Goal: Information Seeking & Learning: Learn about a topic

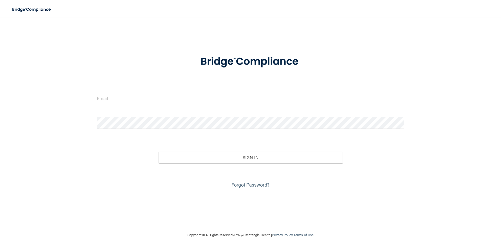
type input "sara.forgues@kottemannortho.com"
drag, startPoint x: 165, startPoint y: 99, endPoint x: 71, endPoint y: 104, distance: 94.3
click at [71, 104] on div "sara.forgues@kottemannortho.com Invalid email/password. You don't have permissi…" at bounding box center [250, 124] width 480 height 205
click at [184, 96] on input "sara.forgues@kottemannortho.com" at bounding box center [250, 98] width 307 height 12
drag, startPoint x: 191, startPoint y: 103, endPoint x: 66, endPoint y: 110, distance: 125.5
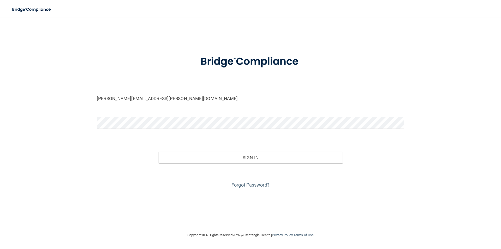
click at [66, 110] on div "sara.forgues@kottemannortho.com Invalid email/password. You don't have permissi…" at bounding box center [250, 124] width 480 height 205
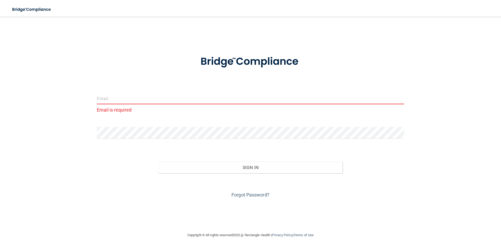
type input "a"
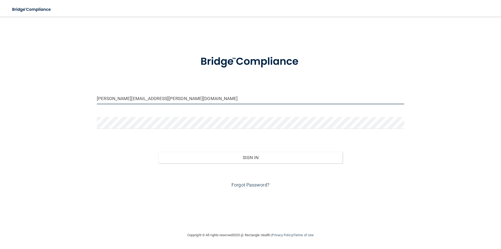
type input "[PERSON_NAME][EMAIL_ADDRESS][PERSON_NAME][DOMAIN_NAME]"
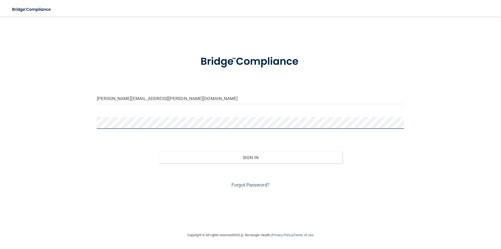
click at [14, 133] on div "katie.urman@kottemannortho.com Invalid email/password. You don't have permissio…" at bounding box center [250, 124] width 480 height 205
click at [158, 152] on button "Sign In" at bounding box center [250, 157] width 184 height 11
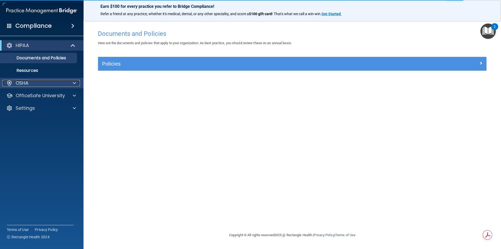
click at [32, 84] on div "OSHA" at bounding box center [34, 83] width 65 height 6
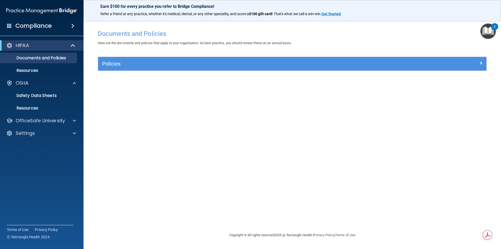
click at [486, 32] on img "Open Resource Center, 2 new notifications" at bounding box center [487, 30] width 15 height 15
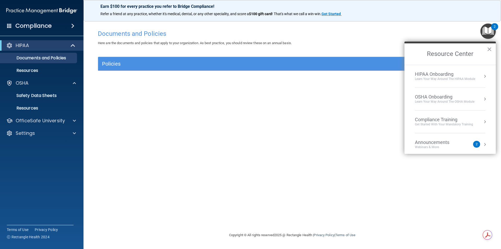
click at [482, 143] on button "Resource Center" at bounding box center [484, 144] width 5 height 5
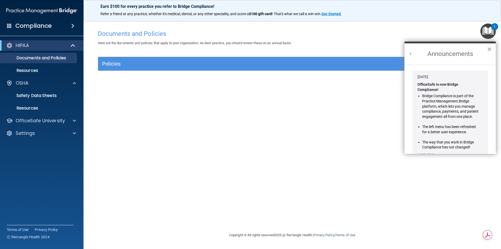
click at [488, 46] on button "×" at bounding box center [489, 49] width 5 height 8
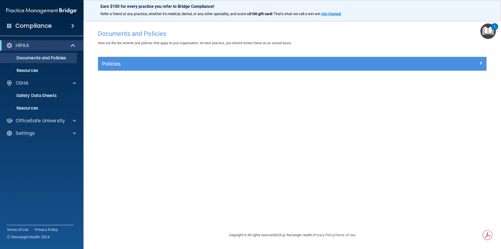
click at [485, 20] on div "Earn $100 for every practice you refer to Bridge Compliance! Refer a friend at …" at bounding box center [291, 10] width 417 height 21
click at [487, 28] on img "Open Resource Center, 1 new notification" at bounding box center [487, 30] width 15 height 15
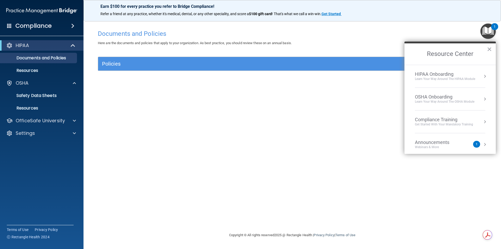
click at [482, 118] on ol "HIPAA Onboarding Learn Your Way around the HIPAA module OSHA Onboarding Learn y…" at bounding box center [449, 109] width 91 height 89
click at [482, 121] on button "Resource Center" at bounding box center [484, 121] width 5 height 5
click at [434, 74] on div "HIPAA Training for Members" at bounding box center [437, 73] width 58 height 5
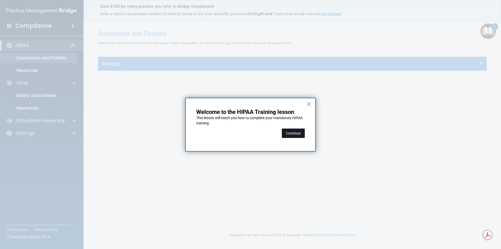
click at [289, 134] on button "Continue" at bounding box center [293, 132] width 23 height 9
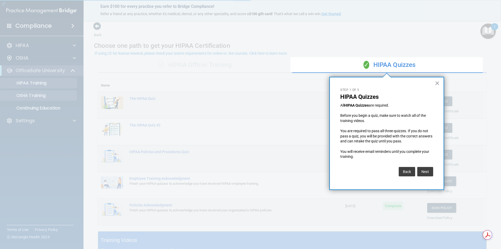
click at [37, 92] on div at bounding box center [145, 124] width 290 height 249
click at [428, 168] on button "Next" at bounding box center [425, 171] width 16 height 9
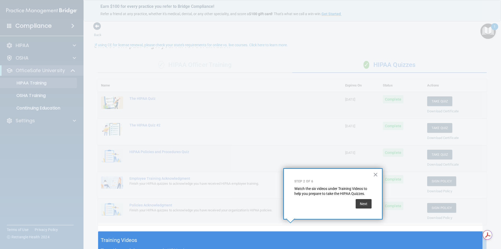
scroll to position [8, 0]
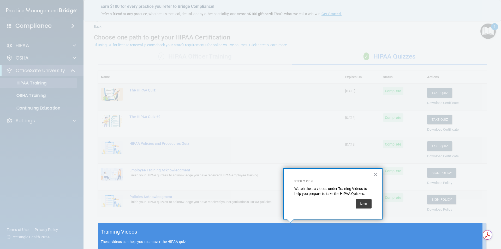
click at [428, 168] on div at bounding box center [290, 111] width 384 height 223
click at [359, 205] on button "Next" at bounding box center [364, 203] width 16 height 9
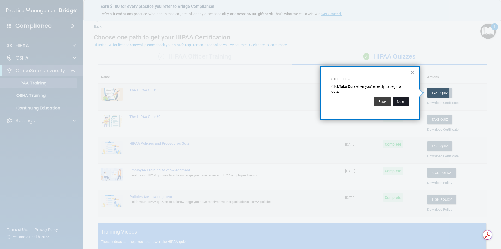
click at [402, 102] on button "Next" at bounding box center [401, 101] width 16 height 9
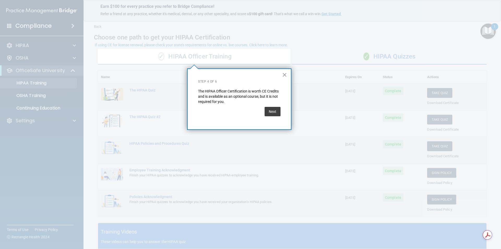
click at [278, 110] on button "Next" at bounding box center [272, 111] width 16 height 9
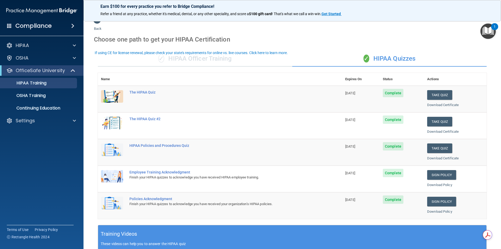
scroll to position [0, 0]
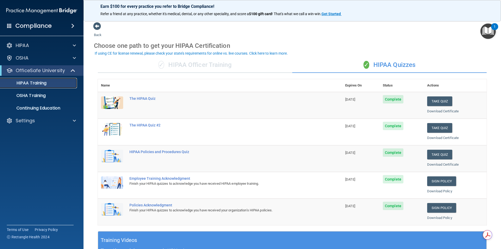
click at [46, 86] on p "HIPAA Training" at bounding box center [24, 82] width 43 height 5
click at [42, 96] on p "OSHA Training" at bounding box center [24, 95] width 42 height 5
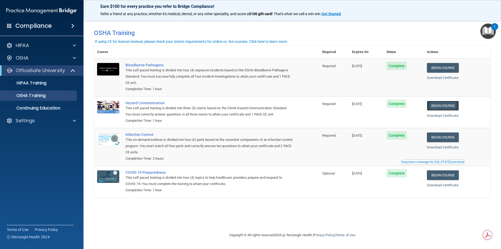
click at [445, 105] on link "Begin Course" at bounding box center [443, 106] width 32 height 10
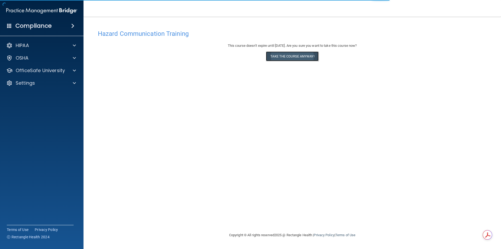
click at [309, 55] on button "Take the course anyway!" at bounding box center [292, 56] width 52 height 10
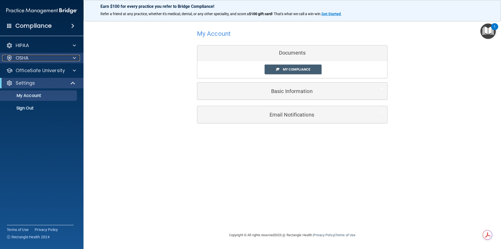
click at [56, 58] on div "OSHA" at bounding box center [34, 58] width 65 height 6
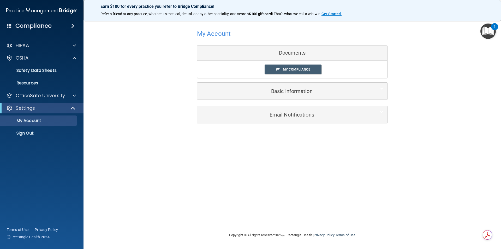
click at [486, 36] on img "Open Resource Center, 1 new notification" at bounding box center [487, 30] width 15 height 15
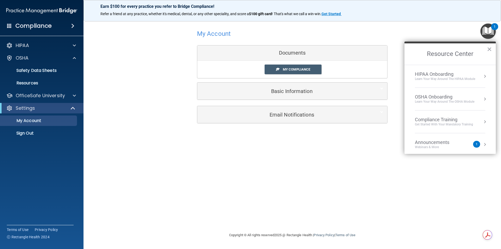
click at [482, 120] on button "Resource Center" at bounding box center [484, 121] width 5 height 5
click at [447, 73] on div "HIPAA Training for Members" at bounding box center [437, 73] width 58 height 5
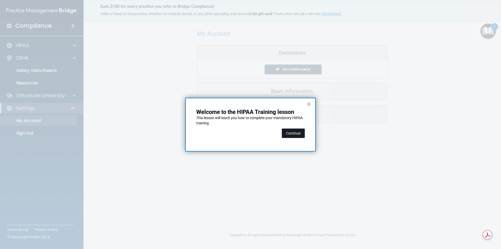
click at [299, 134] on button "Continue" at bounding box center [293, 132] width 23 height 9
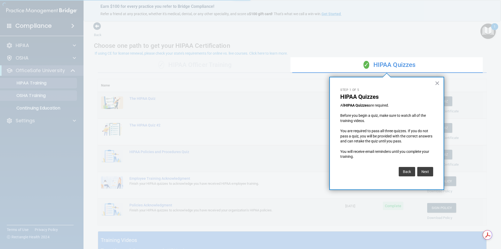
click at [52, 97] on div at bounding box center [145, 124] width 290 height 249
click at [429, 173] on button "Next" at bounding box center [425, 171] width 16 height 9
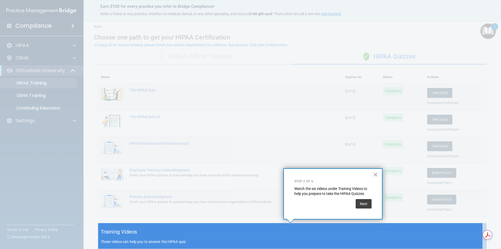
click at [429, 173] on div at bounding box center [290, 111] width 384 height 223
click at [370, 204] on button "Next" at bounding box center [364, 203] width 16 height 9
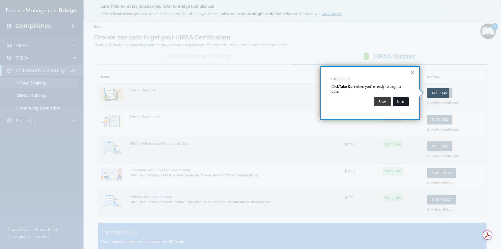
click at [401, 99] on button "Next" at bounding box center [401, 101] width 16 height 9
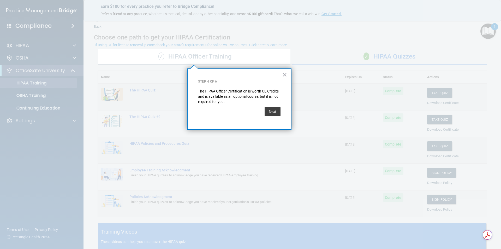
click at [270, 117] on div "Next" at bounding box center [272, 111] width 16 height 15
click at [272, 116] on button "Next" at bounding box center [272, 111] width 16 height 9
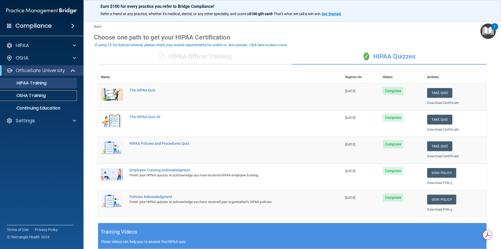
click at [52, 90] on link "OSHA Training" at bounding box center [36, 95] width 82 height 10
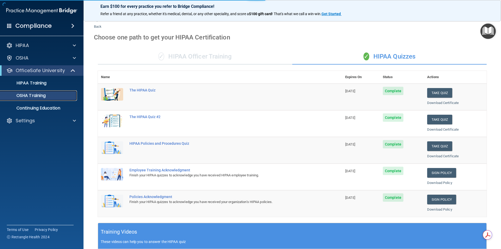
click at [51, 93] on div "OSHA Training" at bounding box center [38, 95] width 71 height 5
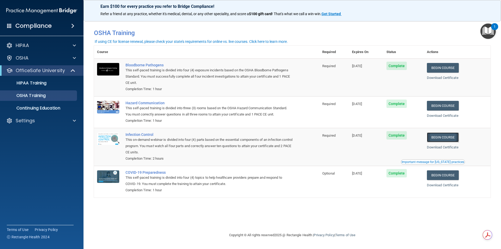
click at [448, 136] on link "Begin Course" at bounding box center [443, 137] width 32 height 10
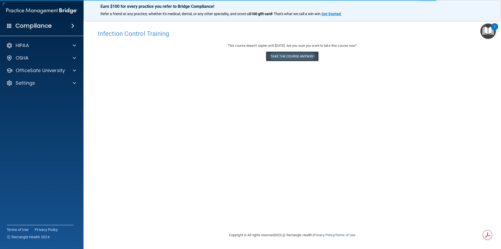
click at [293, 61] on button "Take the course anyway!" at bounding box center [292, 56] width 52 height 10
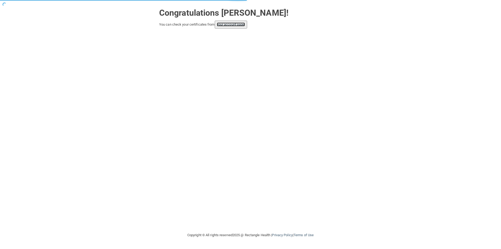
click at [240, 23] on link "your account page!" at bounding box center [231, 24] width 28 height 4
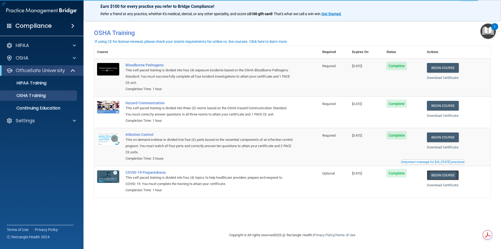
click at [449, 175] on link "Begin Course" at bounding box center [443, 175] width 32 height 10
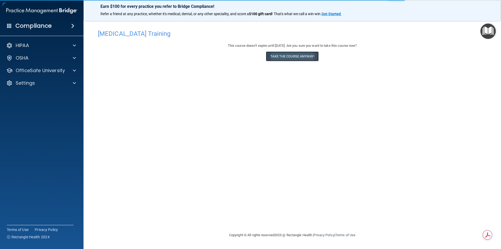
click at [285, 55] on button "Take the course anyway!" at bounding box center [292, 56] width 52 height 10
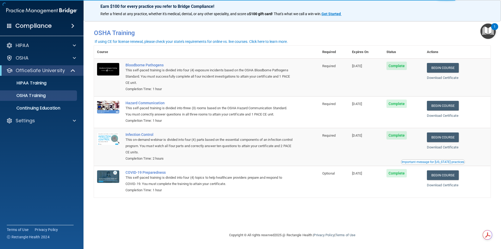
click at [491, 32] on img "Open Resource Center, 1 new notification" at bounding box center [487, 30] width 15 height 15
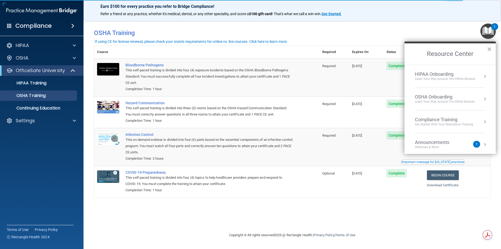
click at [455, 76] on div "HIPAA Onboarding" at bounding box center [445, 74] width 60 height 6
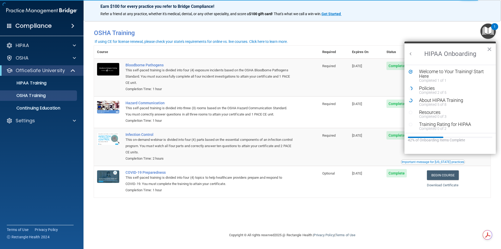
scroll to position [1, 0]
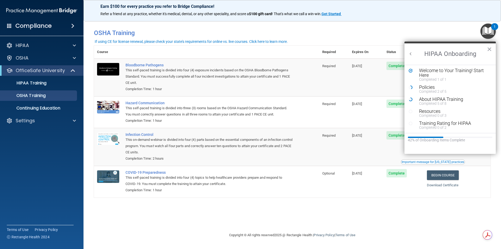
click at [437, 119] on li "Resources Completed 0 of 3" at bounding box center [449, 115] width 83 height 12
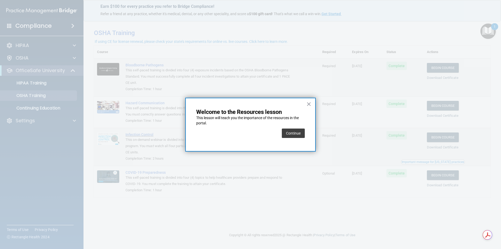
click at [286, 133] on button "Continue" at bounding box center [293, 132] width 23 height 9
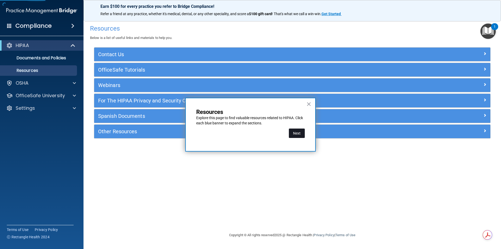
click at [303, 130] on button "Next" at bounding box center [297, 132] width 16 height 9
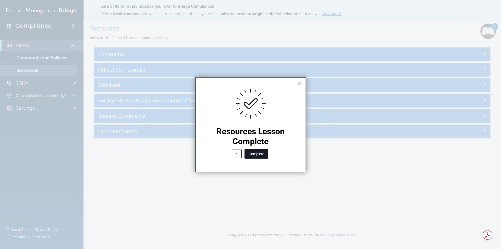
click at [259, 151] on button "Complete" at bounding box center [256, 153] width 24 height 9
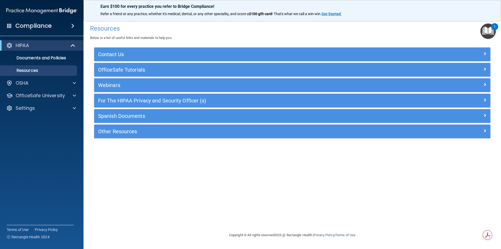
click at [488, 32] on img "Open Resource Center, 1 new notification" at bounding box center [487, 30] width 15 height 15
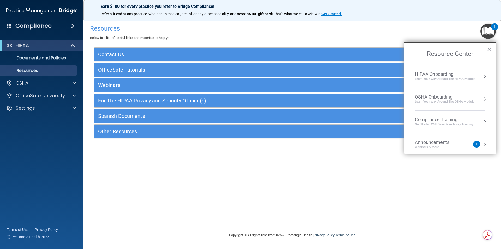
click at [474, 78] on div "Learn Your Way around the HIPAA module" at bounding box center [445, 79] width 60 height 4
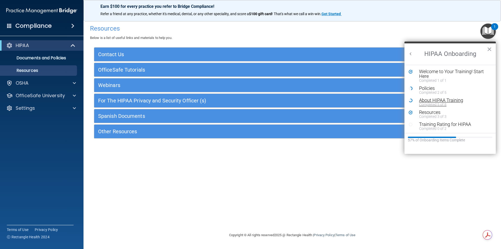
click at [432, 98] on div "About HIPAA Training" at bounding box center [452, 100] width 66 height 5
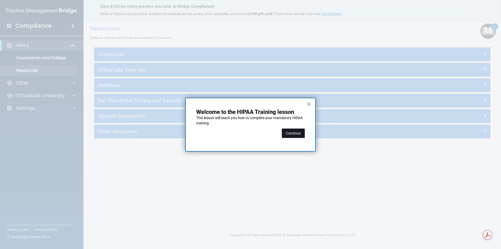
click at [301, 130] on button "Continue" at bounding box center [293, 132] width 23 height 9
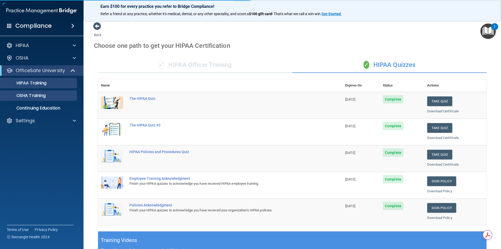
click at [29, 97] on body "Compliance HIPAA Documents and Policies Report an Incident Business Associates …" at bounding box center [250, 124] width 501 height 249
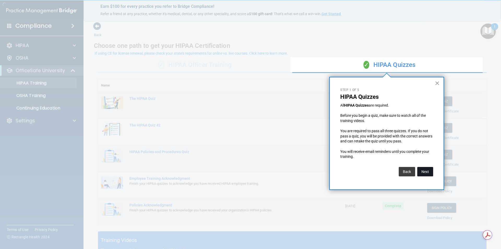
click at [422, 173] on button "Next" at bounding box center [425, 171] width 16 height 9
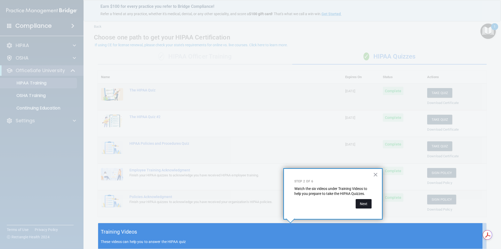
click at [366, 202] on button "Next" at bounding box center [364, 203] width 16 height 9
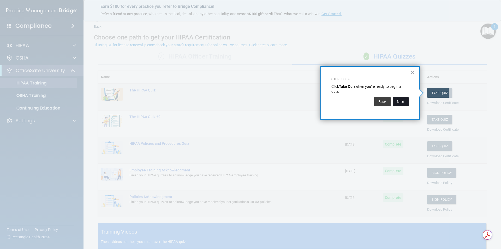
click at [399, 101] on button "Next" at bounding box center [401, 101] width 16 height 9
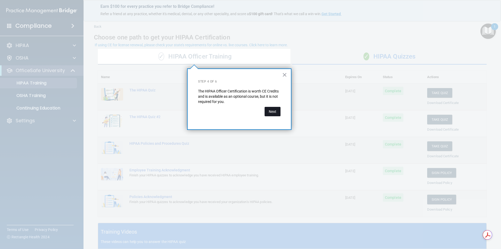
click at [272, 112] on button "Next" at bounding box center [272, 111] width 16 height 9
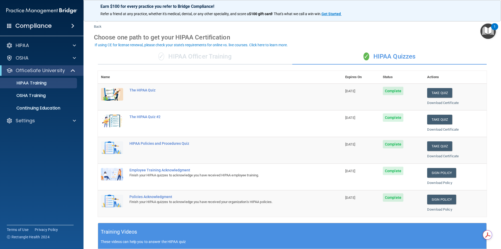
click at [491, 32] on img "Open Resource Center, 1 new notification" at bounding box center [487, 30] width 15 height 15
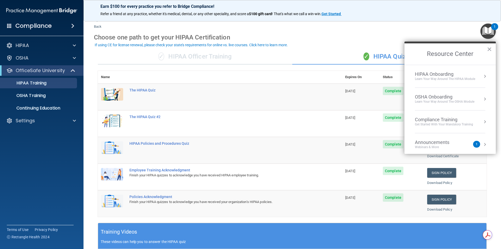
click at [482, 79] on button "Resource Center" at bounding box center [484, 76] width 5 height 5
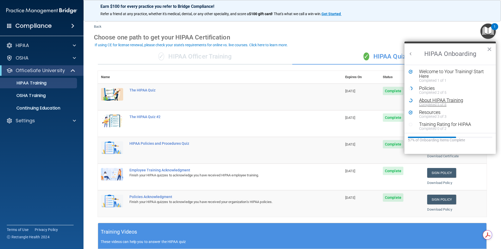
scroll to position [1, 0]
click at [440, 122] on div "Training Rating for HIPAA" at bounding box center [452, 123] width 66 height 5
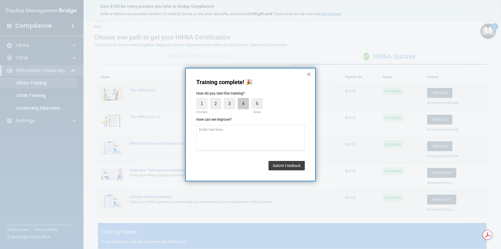
click at [241, 105] on label "4" at bounding box center [243, 103] width 11 height 11
click at [231, 99] on input "4" at bounding box center [231, 99] width 0 height 0
click at [287, 164] on button "Submit Feedback" at bounding box center [286, 165] width 36 height 9
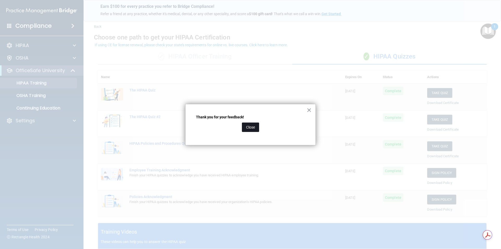
click at [251, 129] on button "Close" at bounding box center [250, 126] width 17 height 9
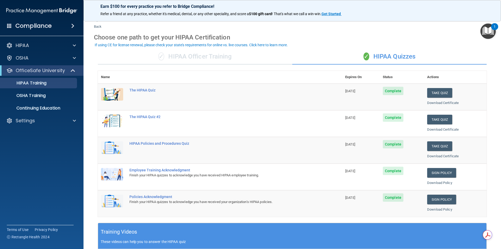
click at [493, 31] on img "Open Resource Center, 1 new notification" at bounding box center [487, 30] width 15 height 15
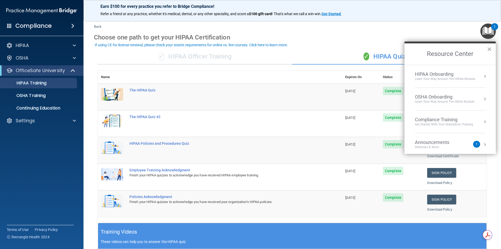
click at [478, 95] on div "OSHA Onboarding Learn your way around the OSHA module" at bounding box center [450, 99] width 70 height 10
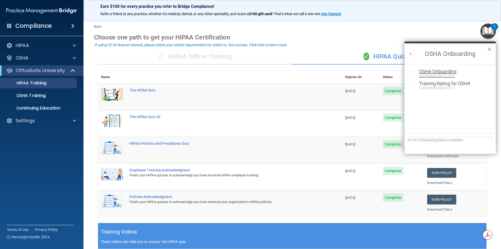
click at [435, 73] on div "OSHA Onboarding" at bounding box center [454, 71] width 70 height 5
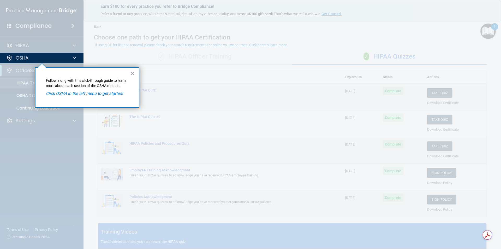
click at [79, 95] on em "Click OSHA in the left menu to get started!" at bounding box center [84, 93] width 77 height 5
click at [36, 55] on div "OSHA" at bounding box center [34, 58] width 65 height 6
click at [103, 99] on div "× Follow along with this click-through guide to learn more about each section o…" at bounding box center [87, 87] width 104 height 40
click at [132, 76] on button "×" at bounding box center [132, 73] width 5 height 8
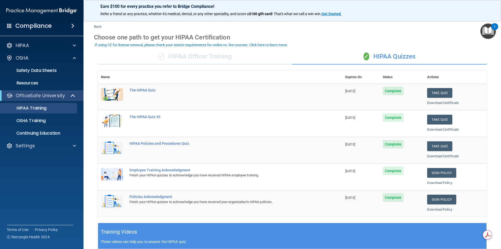
click at [62, 64] on ul "Documents Safety Data Sheets Self-Assessment Injury and Illness Report Resources" at bounding box center [42, 75] width 94 height 25
click at [39, 65] on ul "Documents Safety Data Sheets Self-Assessment Injury and Illness Report Resources" at bounding box center [42, 75] width 94 height 25
click at [40, 70] on p "Safety Data Sheets" at bounding box center [38, 70] width 71 height 5
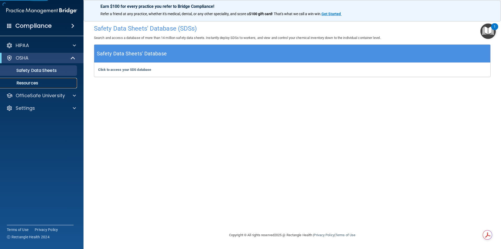
click at [43, 79] on link "Resources" at bounding box center [36, 83] width 82 height 10
